Goal: Task Accomplishment & Management: Manage account settings

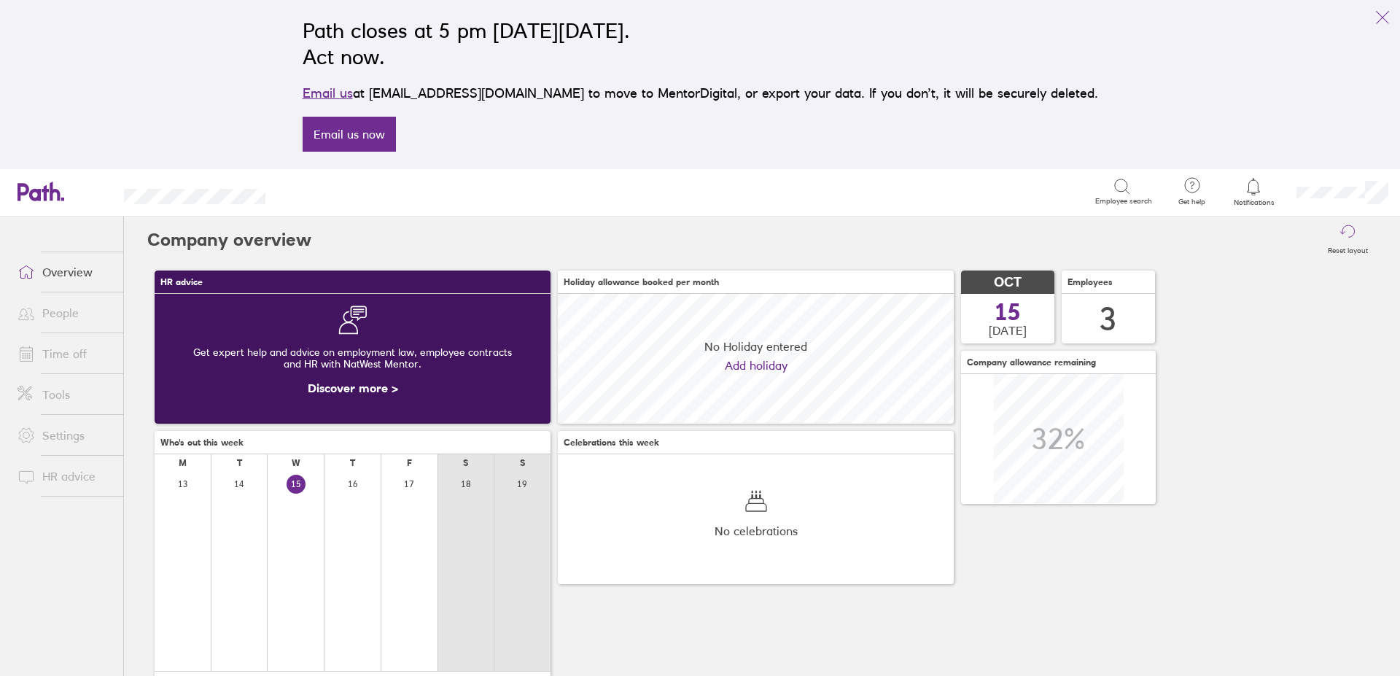
scroll to position [130, 396]
click at [1256, 190] on icon at bounding box center [1252, 186] width 17 height 17
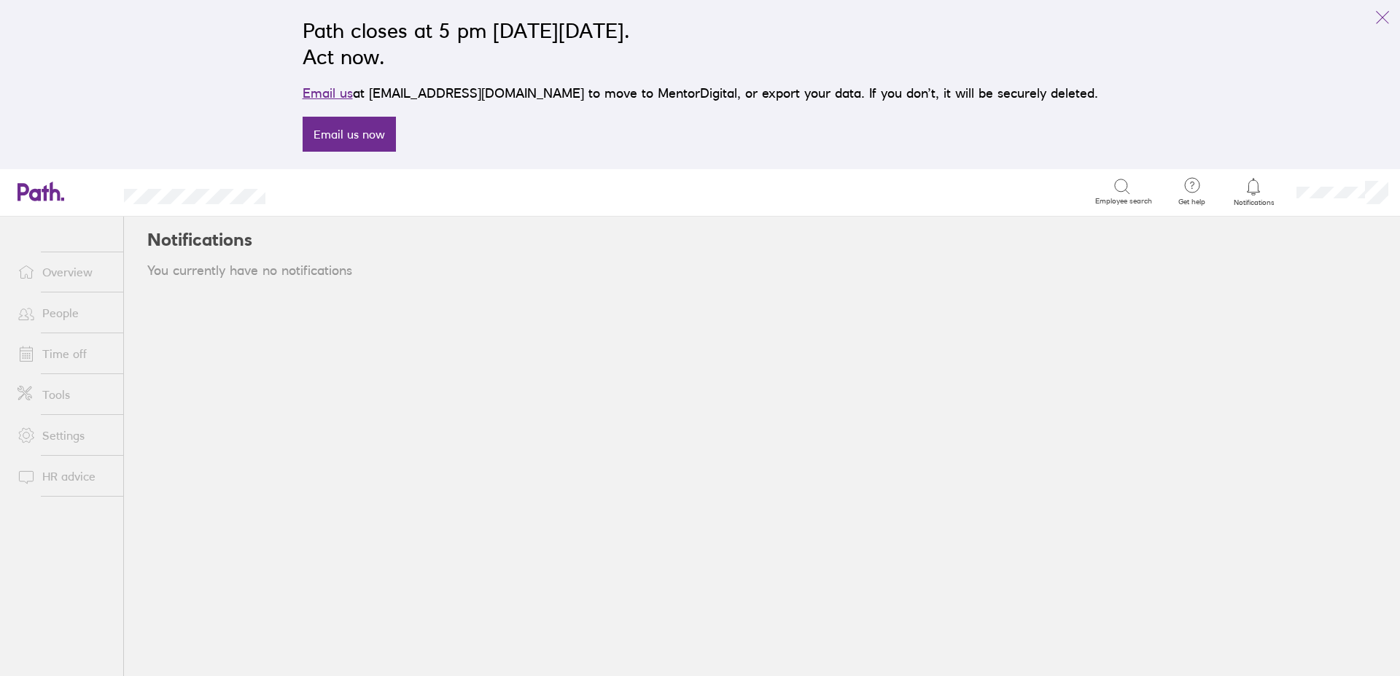
click at [1247, 191] on icon at bounding box center [1252, 186] width 17 height 17
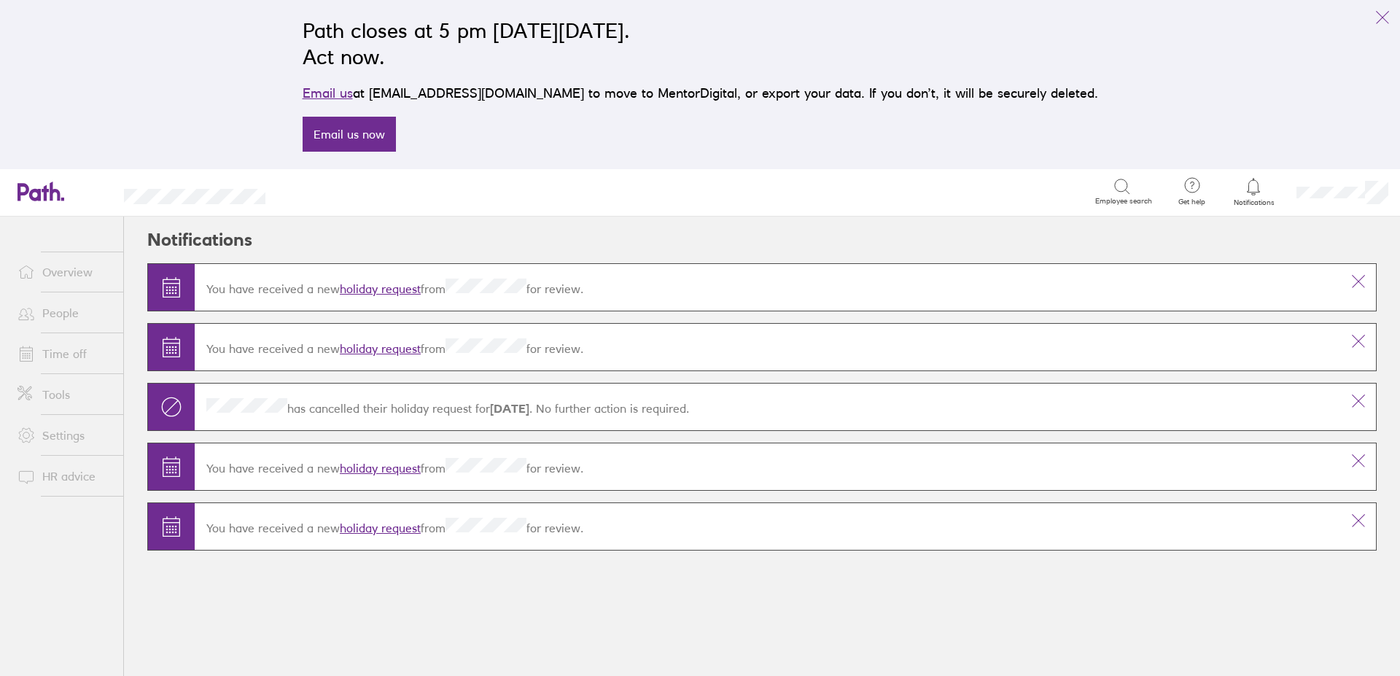
click at [416, 292] on link "holiday request" at bounding box center [380, 288] width 81 height 15
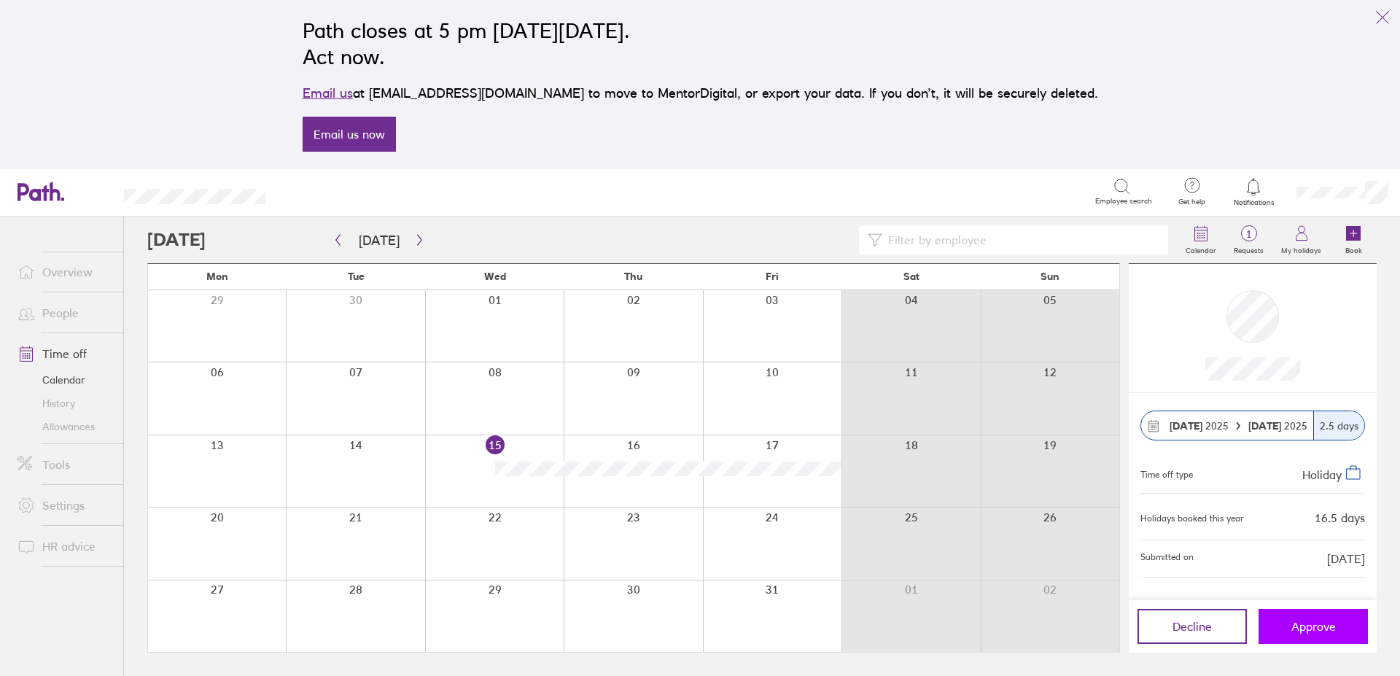
click at [1317, 638] on button "Approve" at bounding box center [1312, 626] width 109 height 35
